Goal: Task Accomplishment & Management: Manage account settings

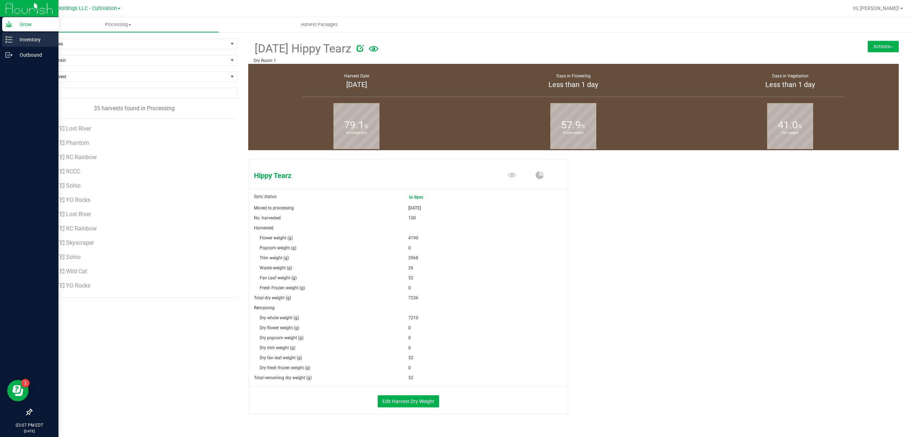
click at [9, 40] on icon at bounding box center [8, 39] width 7 height 7
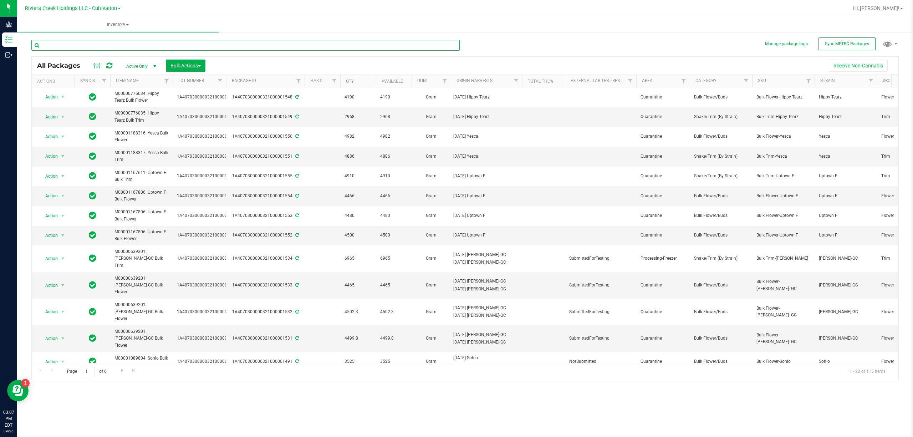
click at [93, 47] on input "text" at bounding box center [245, 45] width 428 height 11
type input "4"
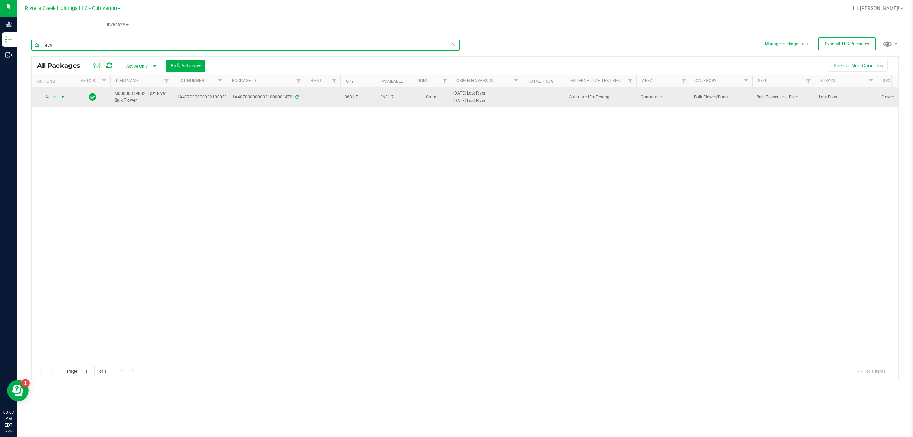
type input "1479"
click at [62, 101] on span "select" at bounding box center [63, 97] width 9 height 10
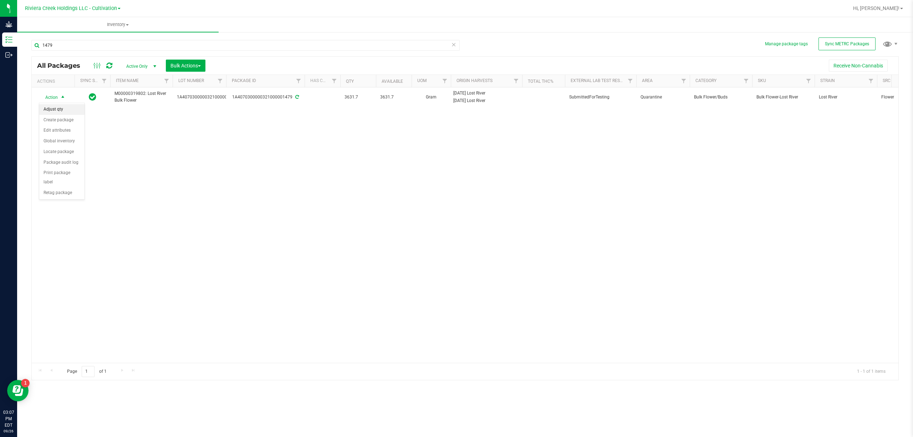
click at [61, 108] on li "Adjust qty" at bounding box center [61, 109] width 45 height 11
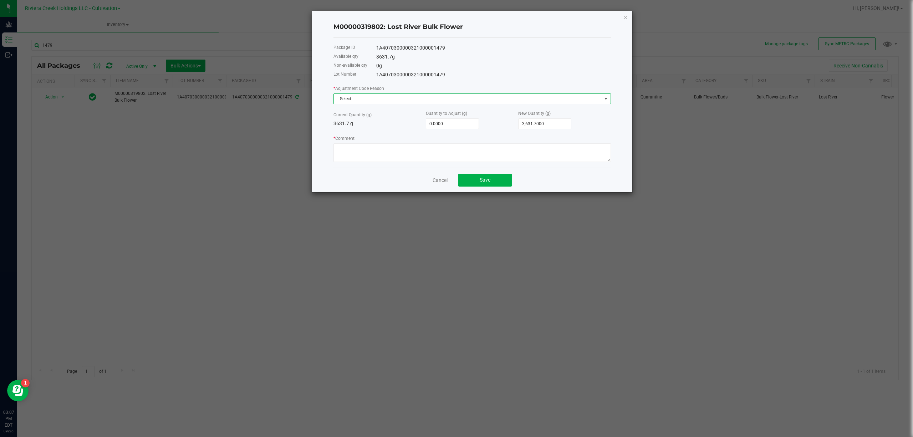
click at [374, 96] on span "Select" at bounding box center [468, 99] width 268 height 10
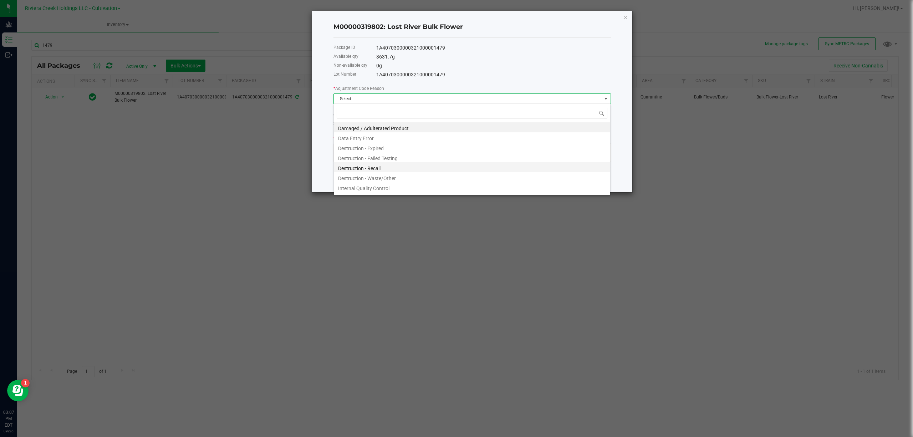
scroll to position [11, 277]
click at [376, 177] on li "Destruction - Waste/Other" at bounding box center [472, 177] width 276 height 10
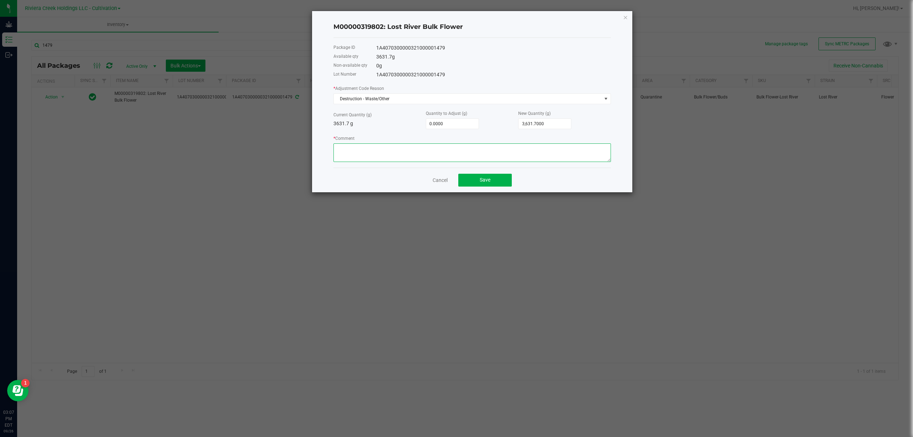
drag, startPoint x: 357, startPoint y: 156, endPoint x: 355, endPoint y: 161, distance: 5.1
click at [357, 158] on textarea "* Comment" at bounding box center [473, 152] width 278 height 19
type textarea "Sorting Floor Waste"
click at [451, 121] on input "0" at bounding box center [452, 124] width 52 height 10
type input "-7"
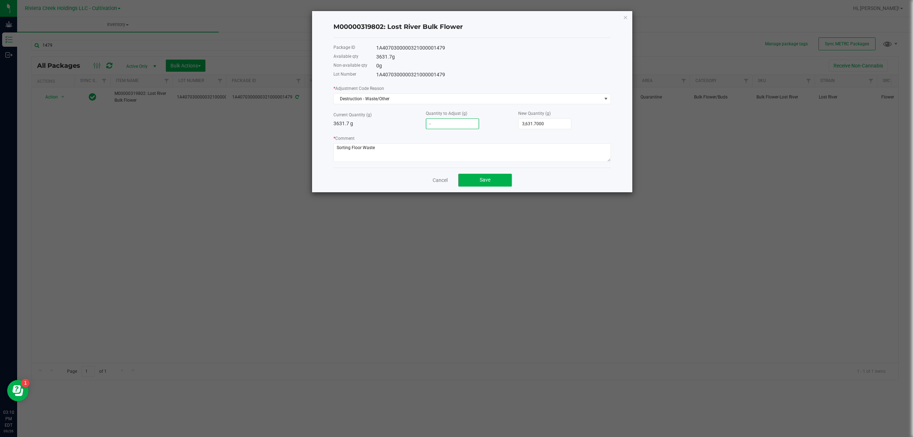
type input "3,624.7000"
type input "-7.0000"
click at [381, 132] on div "* Adjustment Code Reason Destruction - Waste/Other Current Quantity (g) 3631.7 …" at bounding box center [473, 123] width 278 height 77
click at [387, 150] on textarea "* Comment" at bounding box center [473, 152] width 278 height 19
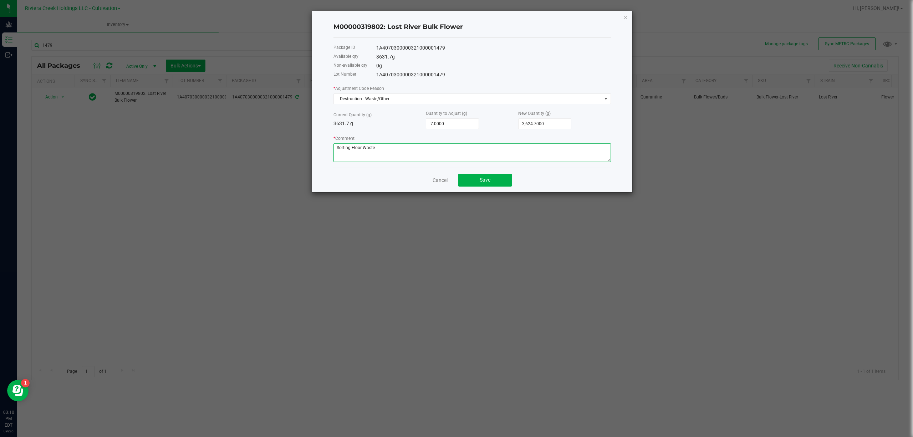
click at [387, 150] on textarea "* Comment" at bounding box center [473, 152] width 278 height 19
click at [395, 127] on div "Current Quantity (g) 3631.7 g Quantity to Adjust (g) -7.0000 New Quantity (g) 3…" at bounding box center [473, 120] width 278 height 20
click at [487, 177] on span "Save" at bounding box center [485, 180] width 11 height 6
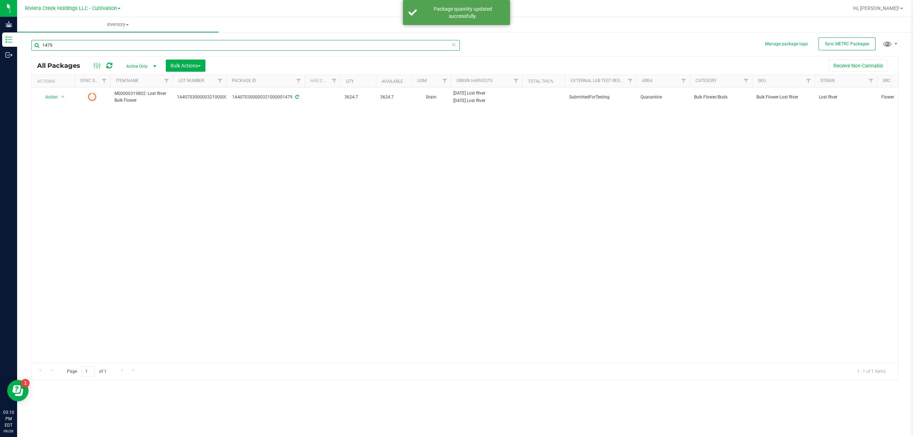
click at [70, 45] on input "1479" at bounding box center [245, 45] width 428 height 11
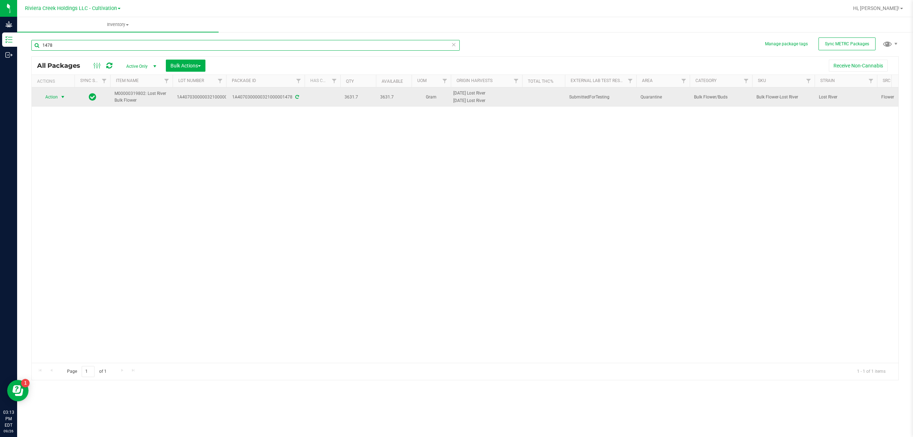
type input "1478"
click at [49, 96] on span "Action" at bounding box center [48, 97] width 19 height 10
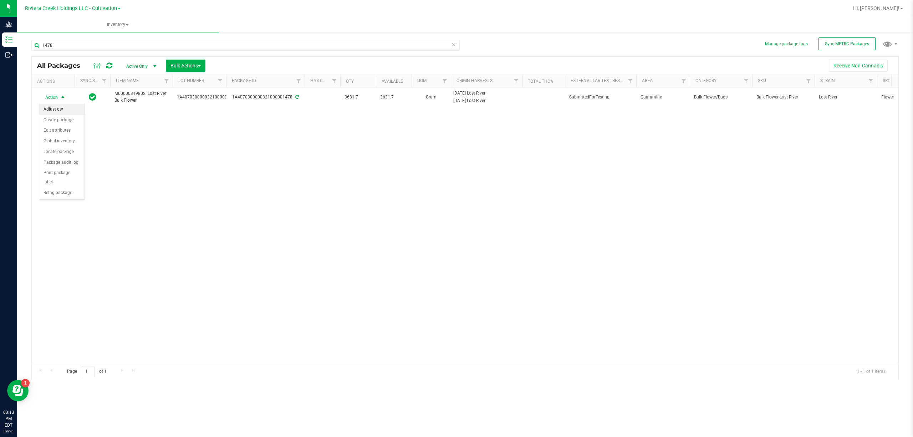
click at [59, 112] on li "Adjust qty" at bounding box center [61, 109] width 45 height 11
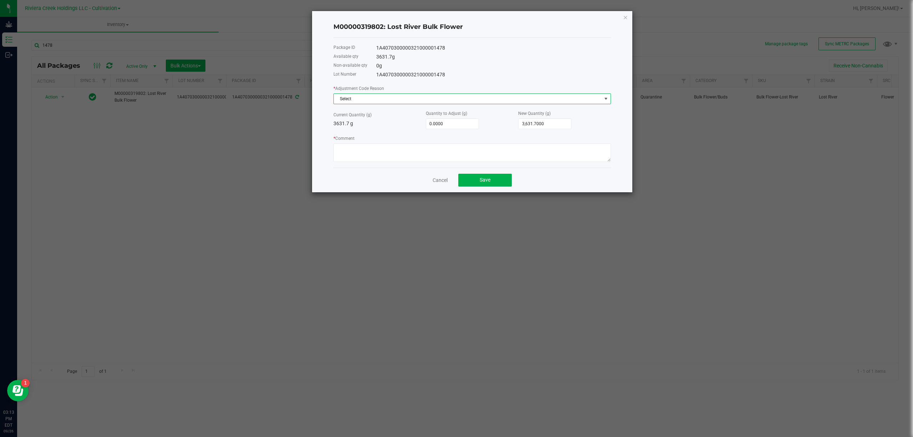
click at [361, 100] on span "Select" at bounding box center [468, 99] width 268 height 10
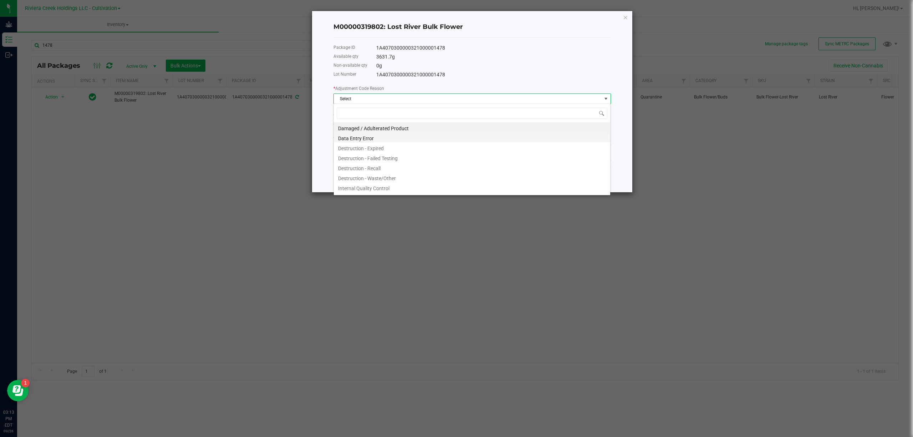
scroll to position [11, 277]
click at [388, 177] on li "Destruction - Waste/Other" at bounding box center [472, 177] width 276 height 10
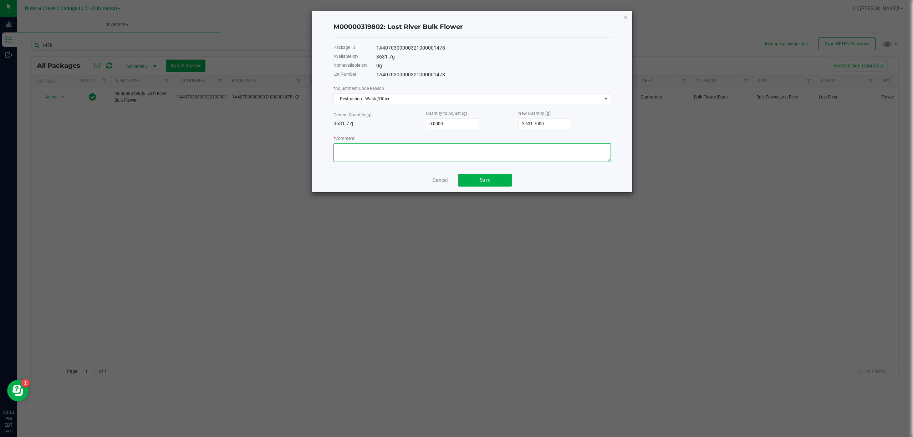
paste textarea "Sorting Floor Waste"
type textarea "Sorting Floor Waste"
click at [430, 119] on input "0" at bounding box center [452, 124] width 52 height 10
type input "-7"
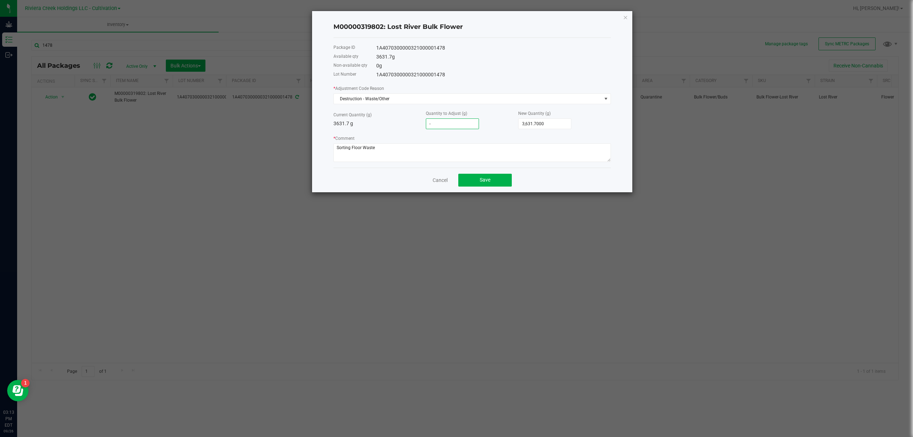
type input "3,624.7000"
type input "-7.0000"
click at [505, 177] on button "Save" at bounding box center [485, 180] width 54 height 13
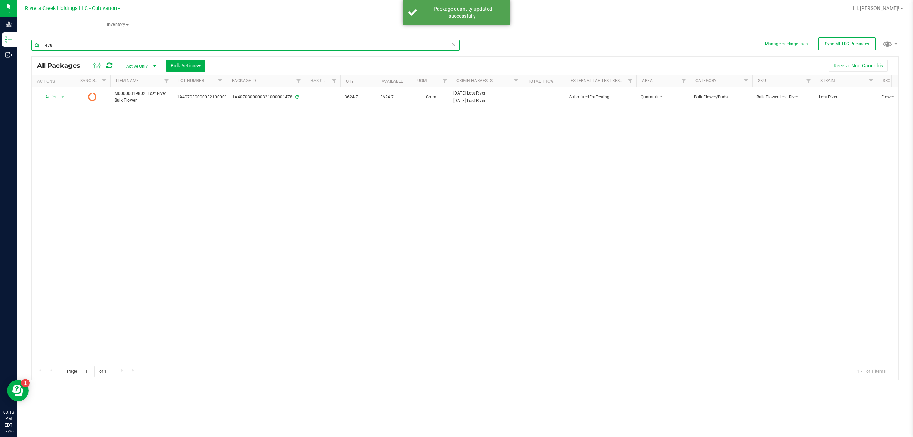
click at [113, 48] on input "1478" at bounding box center [245, 45] width 428 height 11
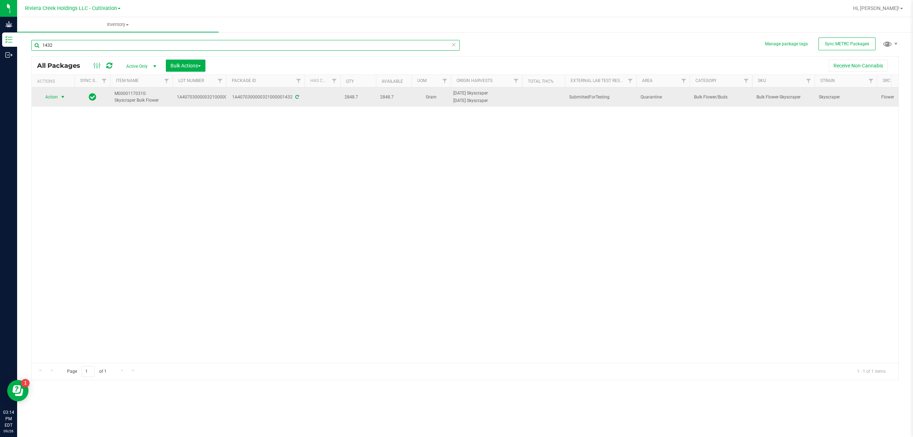
type input "1432"
click at [46, 96] on span "Action" at bounding box center [48, 97] width 19 height 10
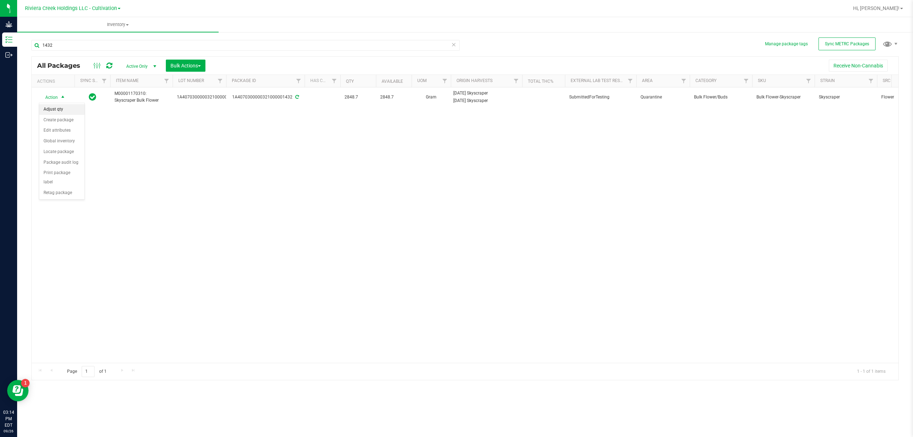
click at [59, 108] on li "Adjust qty" at bounding box center [61, 109] width 45 height 11
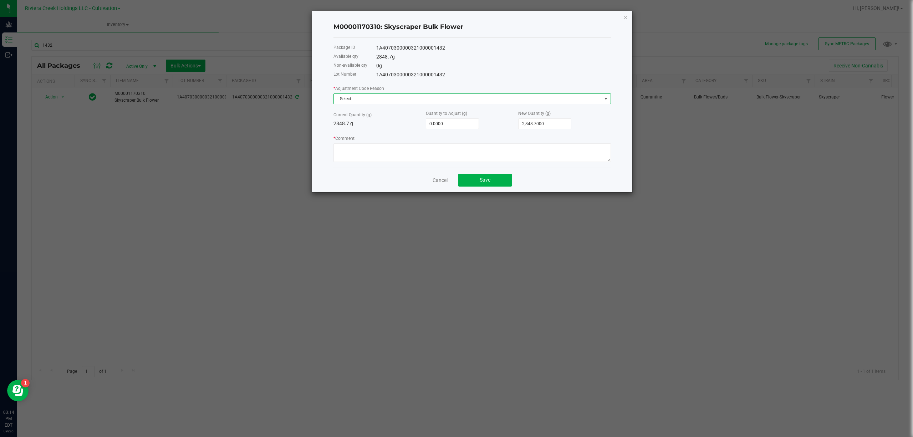
click at [346, 99] on span "Select" at bounding box center [468, 99] width 268 height 10
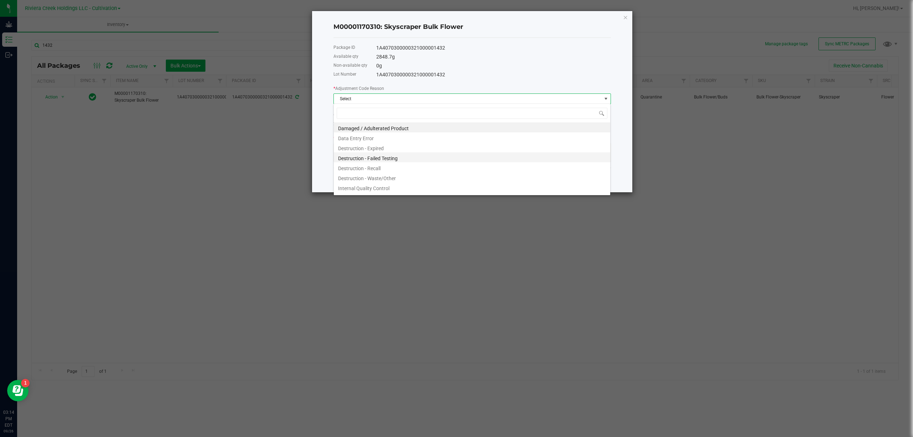
scroll to position [11, 277]
click at [385, 176] on li "Destruction - Waste/Other" at bounding box center [472, 177] width 276 height 10
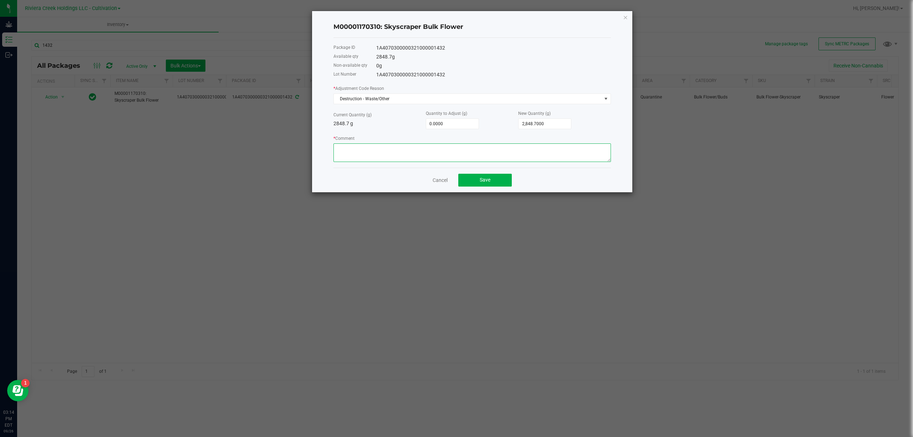
paste textarea "Sorting Floor Waste"
type textarea "Sorting Floor Waste"
click at [457, 126] on input "0" at bounding box center [452, 124] width 52 height 10
type input "-7"
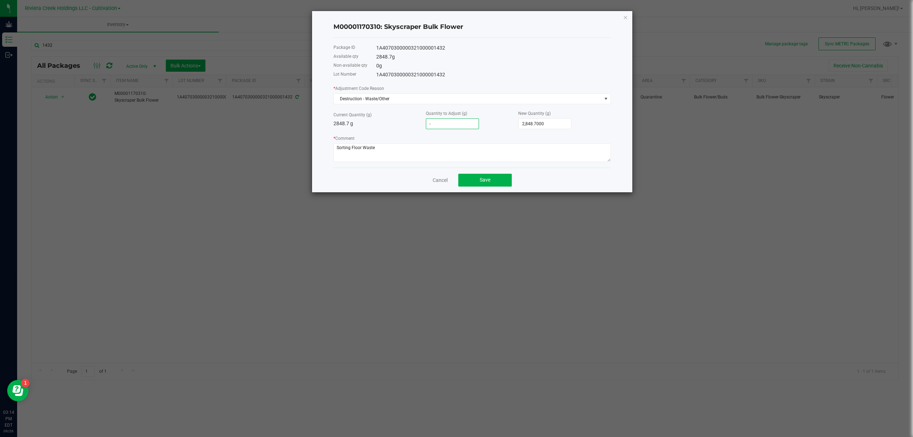
type input "2,841.7000"
type input "-7.0000"
click at [394, 120] on p "2848.7 g" at bounding box center [380, 123] width 92 height 7
click at [506, 178] on button "Save" at bounding box center [485, 180] width 54 height 13
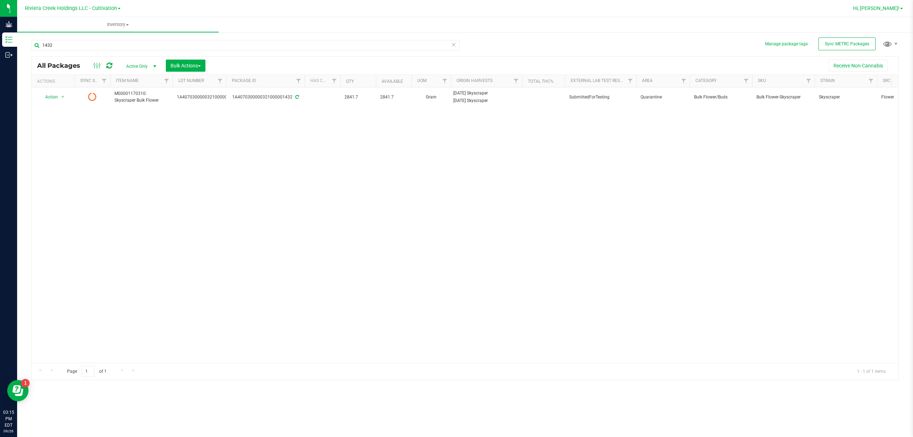
click at [895, 5] on span "Hi, [PERSON_NAME]!" at bounding box center [876, 8] width 46 height 6
click at [733, 20] on ul "Inventory All packages All inventory Waste log Create inventory" at bounding box center [473, 24] width 913 height 15
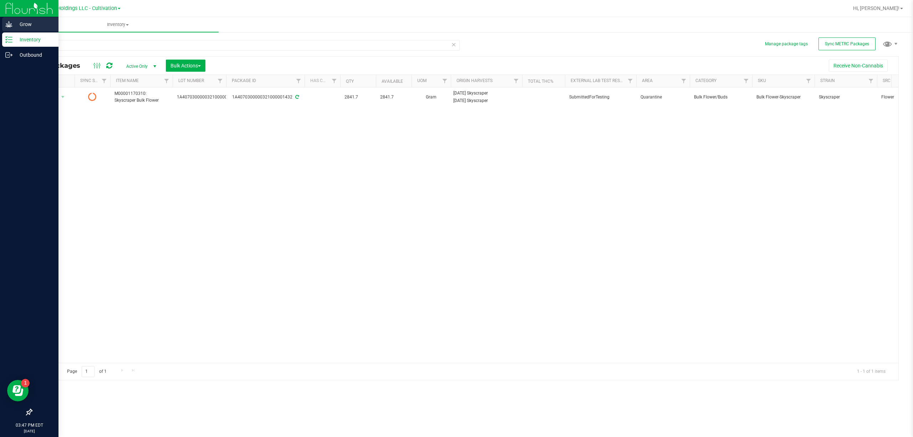
click at [11, 27] on icon at bounding box center [8, 24] width 7 height 7
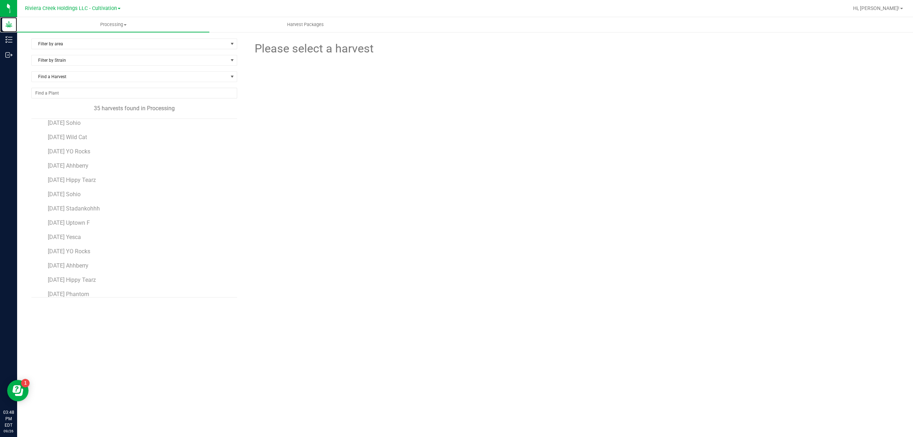
scroll to position [143, 0]
click at [81, 188] on span "[DATE] Sohio" at bounding box center [64, 185] width 33 height 7
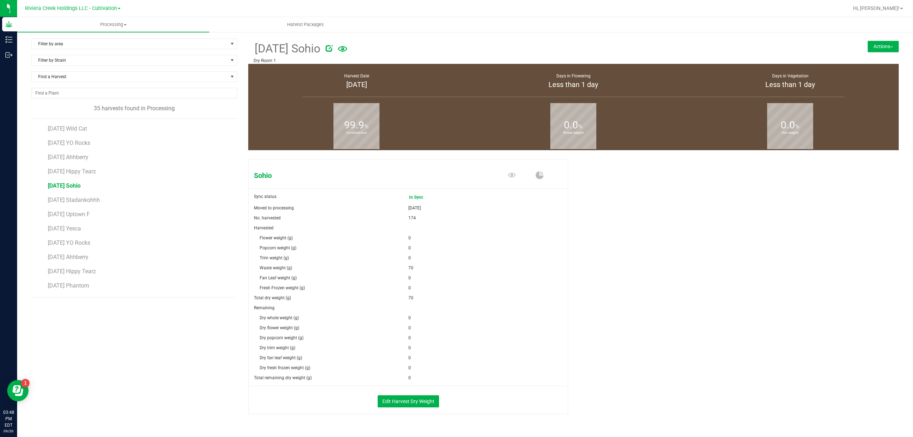
click at [873, 43] on button "Actions" at bounding box center [883, 46] width 31 height 11
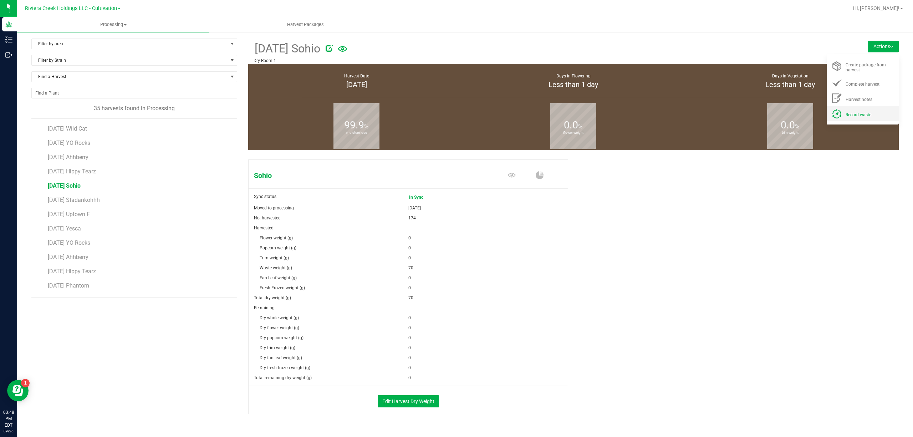
click at [832, 110] on icon at bounding box center [837, 114] width 10 height 10
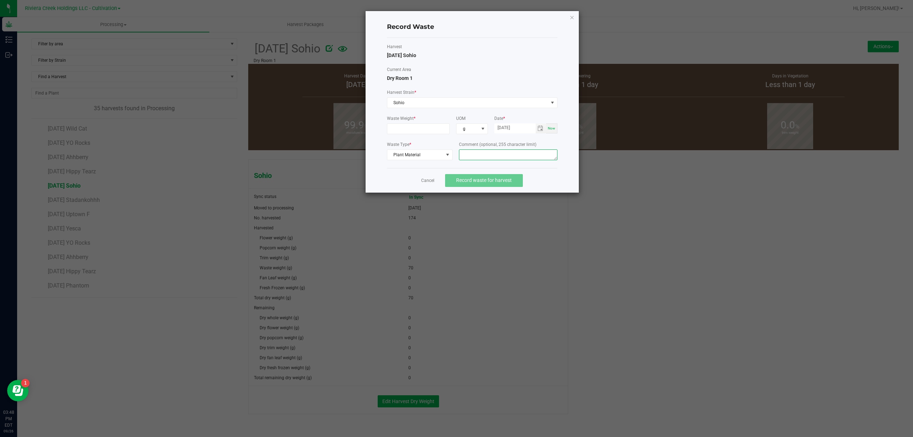
click at [480, 157] on textarea at bounding box center [508, 154] width 98 height 11
type textarea "Trim Floor Waste"
click at [437, 129] on input at bounding box center [418, 129] width 62 height 10
type input "12.0000 g"
click at [483, 179] on span "Record waste for harvest" at bounding box center [484, 180] width 56 height 6
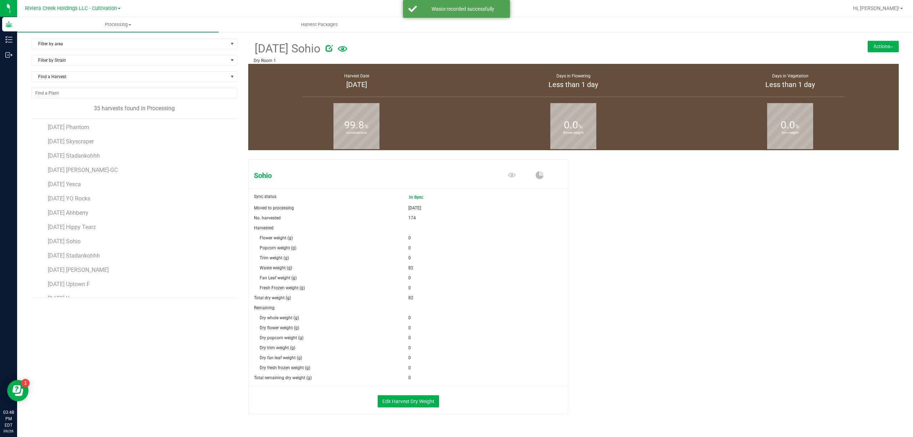
scroll to position [327, 0]
click at [100, 233] on span "[DATE] Stadankohhh" at bounding box center [74, 230] width 52 height 7
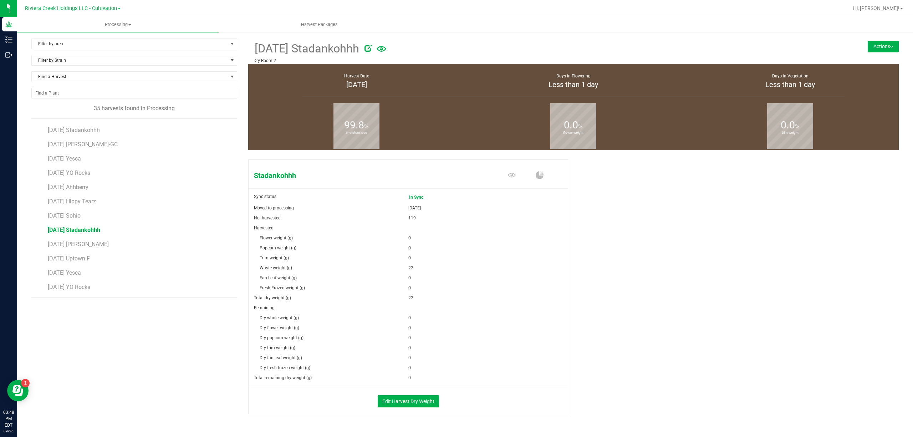
click at [871, 41] on button "Actions" at bounding box center [883, 46] width 31 height 11
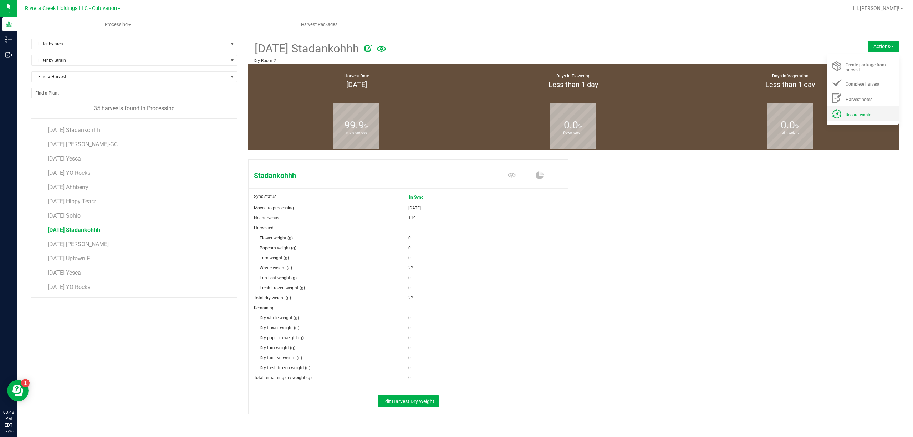
click at [877, 111] on div "Record waste" at bounding box center [870, 113] width 49 height 7
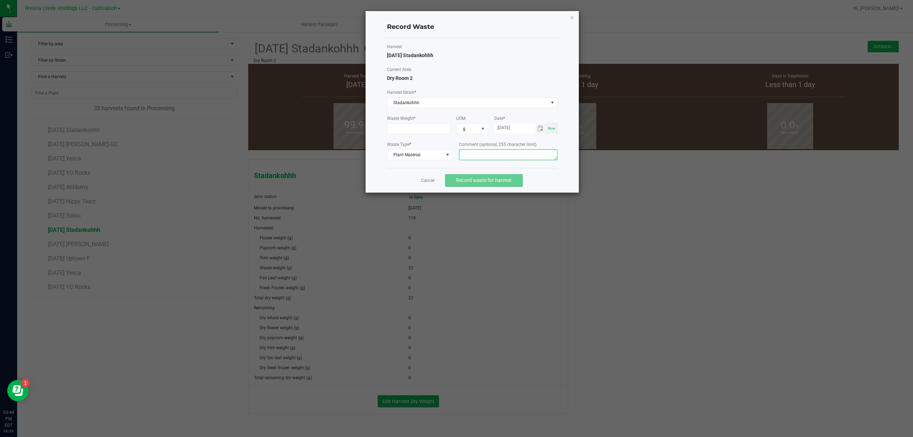
click at [502, 154] on textarea at bounding box center [508, 154] width 98 height 11
click at [502, 154] on textarea "Buck Floor Waste" at bounding box center [508, 154] width 98 height 11
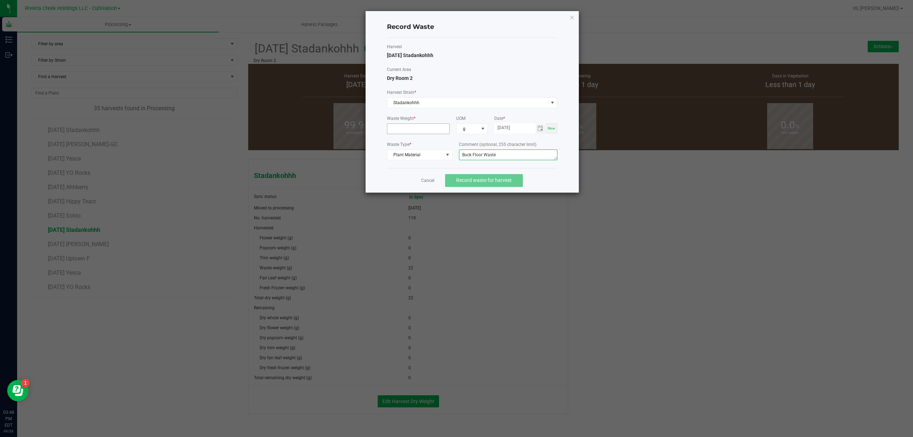
type textarea "Buck Floor Waste"
click at [399, 126] on input at bounding box center [418, 129] width 62 height 10
type input "8.0000 g"
click at [496, 69] on label "Current Area" at bounding box center [472, 69] width 171 height 6
click at [507, 183] on span "Record waste for harvest" at bounding box center [484, 180] width 56 height 6
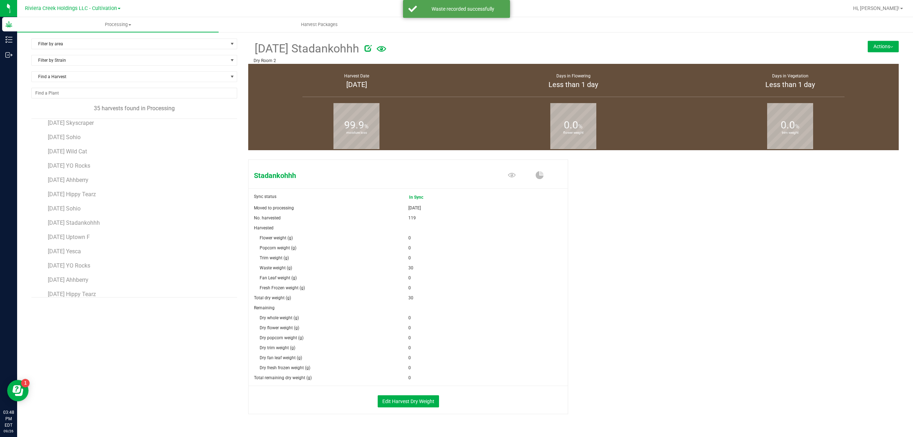
scroll to position [327, 0]
click at [90, 262] on span "[DATE] Uptown F" at bounding box center [69, 258] width 42 height 7
click at [871, 54] on div "[DATE] Uptown F Dry Room 2 Actions Create package from harvest Complete harvest" at bounding box center [573, 51] width 651 height 25
click at [875, 43] on button "Actions" at bounding box center [883, 46] width 31 height 11
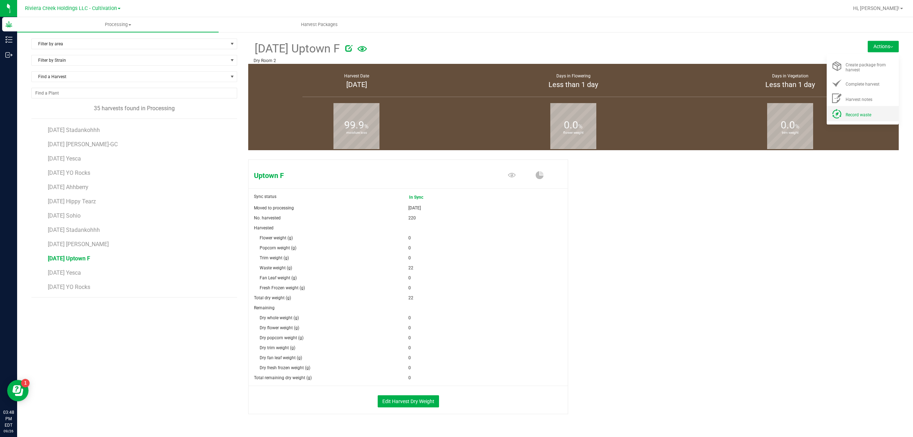
click at [871, 111] on div "Record waste" at bounding box center [870, 113] width 49 height 7
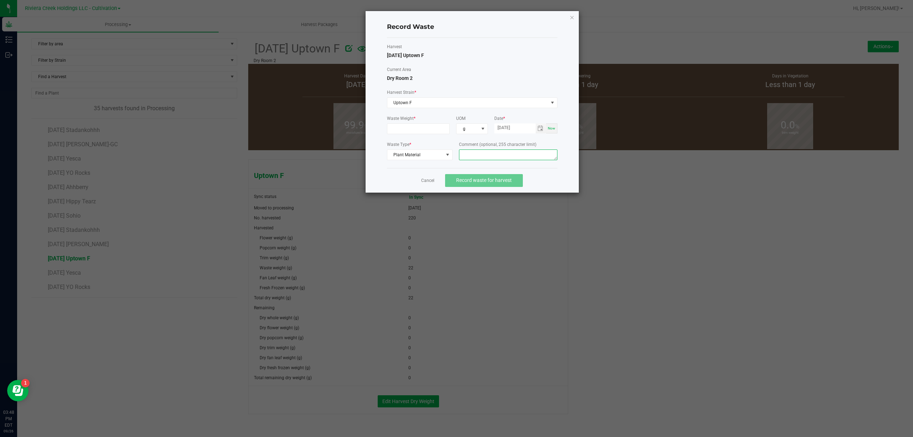
paste textarea "Buck Floor Waste"
type textarea "Buck Floor Waste"
click at [427, 128] on input at bounding box center [418, 129] width 62 height 10
type input "8.0000 g"
click at [507, 176] on button "Record waste for harvest" at bounding box center [484, 180] width 78 height 13
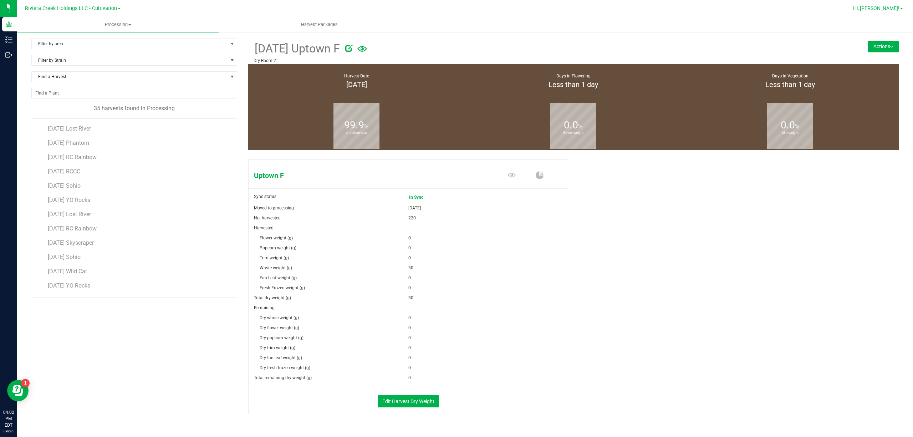
click at [884, 10] on span "Hi, [PERSON_NAME]!" at bounding box center [876, 8] width 46 height 6
click at [896, 63] on li "Sign Out" at bounding box center [881, 63] width 54 height 13
